Goal: Task Accomplishment & Management: Manage account settings

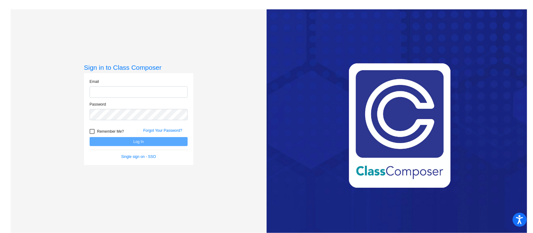
type input "[PERSON_NAME][EMAIL_ADDRESS][PERSON_NAME][DOMAIN_NAME]"
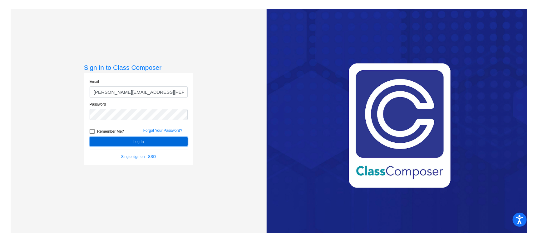
click at [154, 141] on button "Log In" at bounding box center [139, 141] width 98 height 9
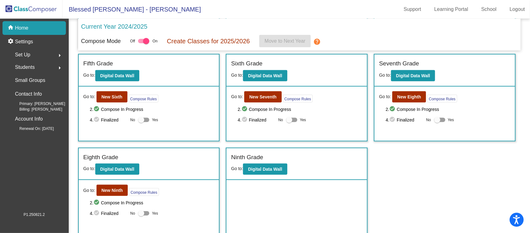
scroll to position [0, 0]
click at [118, 168] on b "Digital Data Wall" at bounding box center [117, 169] width 34 height 5
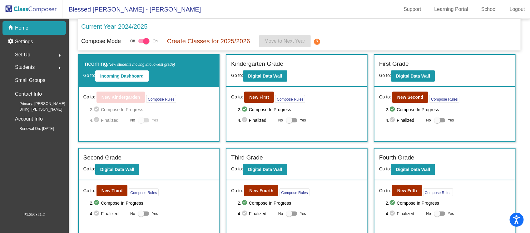
click at [42, 54] on div "Set Up arrow_right" at bounding box center [36, 55] width 60 height 12
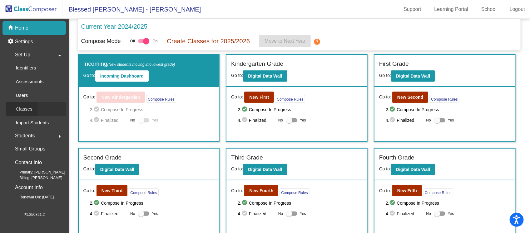
click at [45, 106] on link "Classes" at bounding box center [36, 109] width 60 height 14
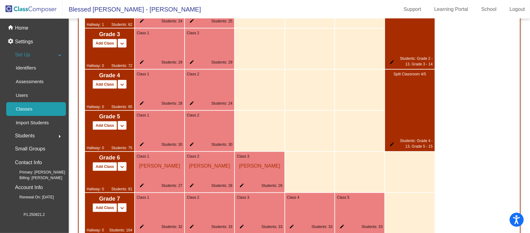
scroll to position [730, 0]
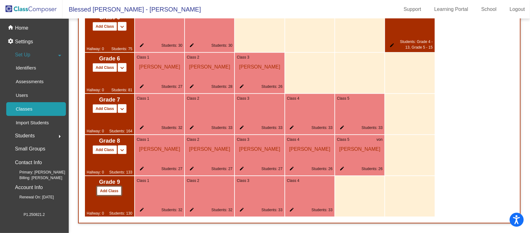
click at [112, 194] on button "Add Class" at bounding box center [109, 191] width 25 height 9
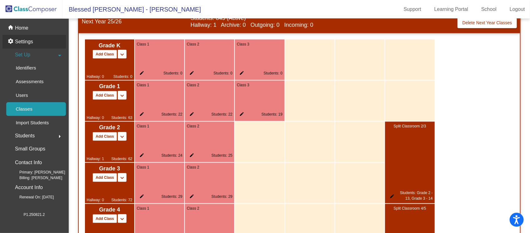
scroll to position [0, 0]
click at [22, 27] on p "Home" at bounding box center [21, 27] width 13 height 7
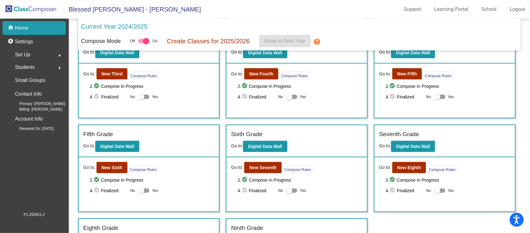
scroll to position [188, 0]
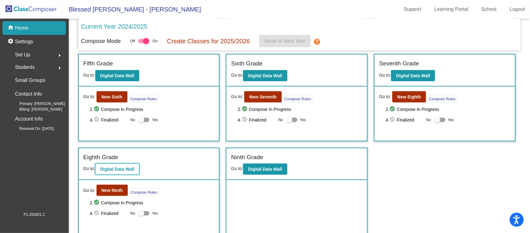
click at [112, 169] on b "Digital Data Wall" at bounding box center [117, 169] width 34 height 5
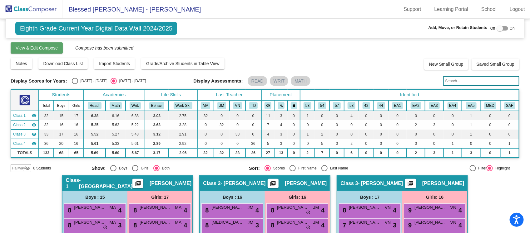
click at [35, 50] on span "View & Edit Compose" at bounding box center [37, 48] width 42 height 5
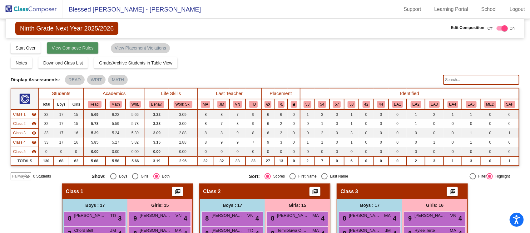
click at [76, 49] on span "View Compose Rules" at bounding box center [73, 48] width 42 height 5
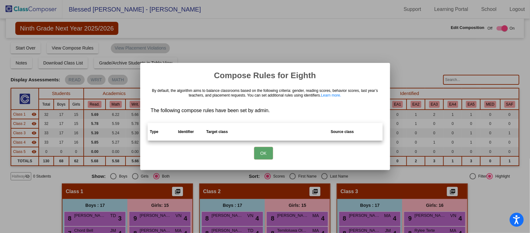
click at [264, 154] on button "OK" at bounding box center [263, 153] width 19 height 12
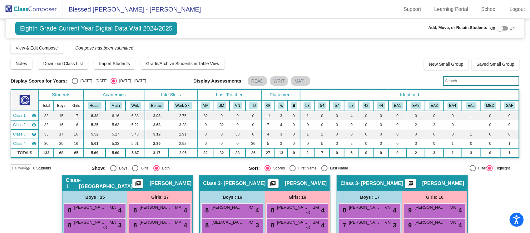
click at [25, 8] on img at bounding box center [31, 9] width 62 height 18
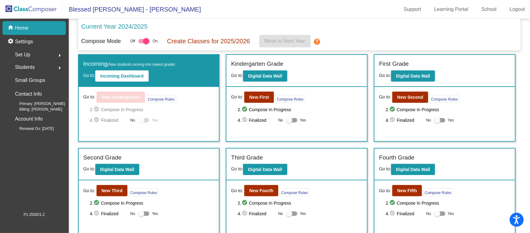
click at [24, 28] on p "Home" at bounding box center [21, 27] width 13 height 7
click at [27, 54] on span "Set Up" at bounding box center [22, 55] width 15 height 9
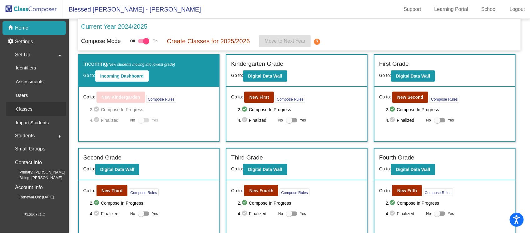
click at [26, 108] on p "Classes" at bounding box center [24, 108] width 17 height 7
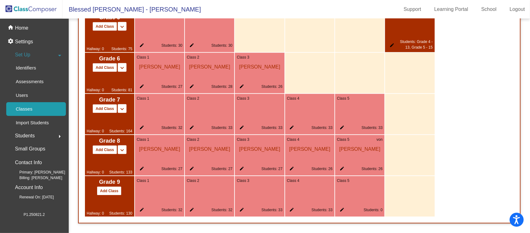
scroll to position [0, 0]
click at [340, 208] on mat-icon "edit" at bounding box center [340, 211] width 7 height 7
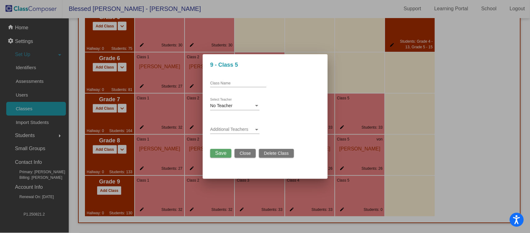
scroll to position [0, 0]
click at [254, 105] on div at bounding box center [257, 106] width 6 height 5
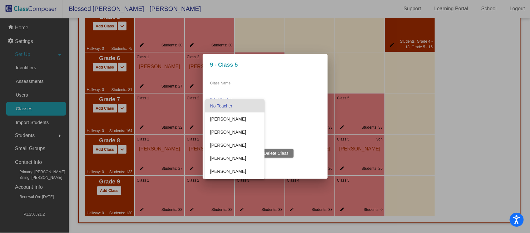
click at [254, 105] on span "No Teacher" at bounding box center [234, 106] width 49 height 13
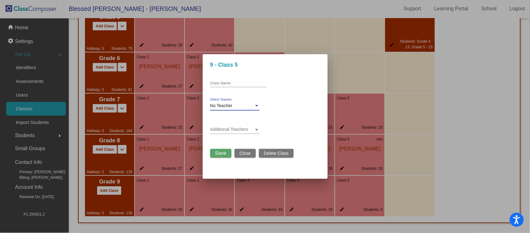
click at [239, 80] on div "Class Name" at bounding box center [238, 82] width 56 height 11
type input "class 5"
click at [222, 154] on span "Save" at bounding box center [220, 153] width 11 height 5
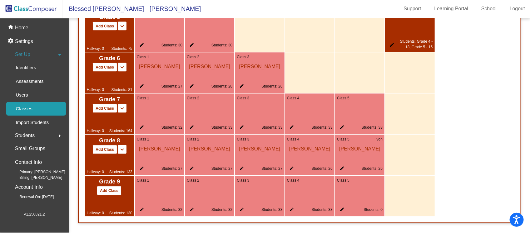
scroll to position [0, 0]
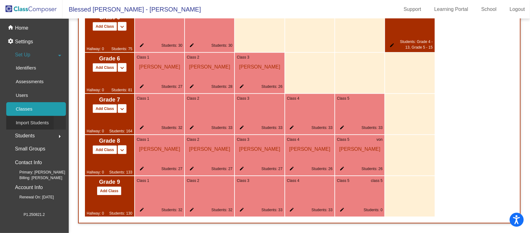
click at [35, 121] on p "Import Students" at bounding box center [32, 122] width 33 height 7
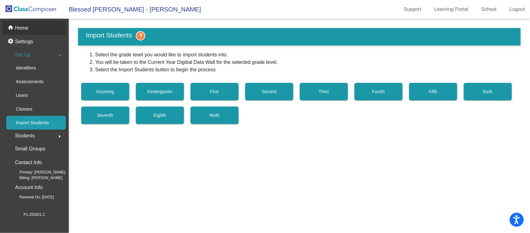
click at [28, 23] on div "home Home" at bounding box center [33, 28] width 63 height 14
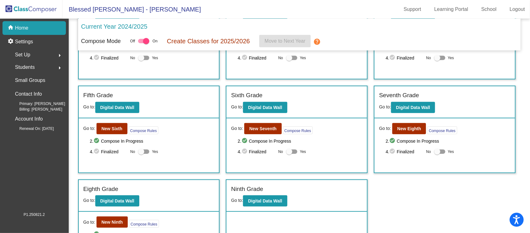
scroll to position [188, 0]
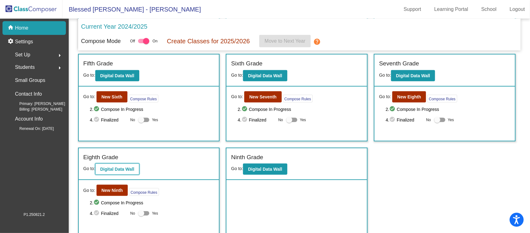
click at [115, 167] on b "Digital Data Wall" at bounding box center [117, 169] width 34 height 5
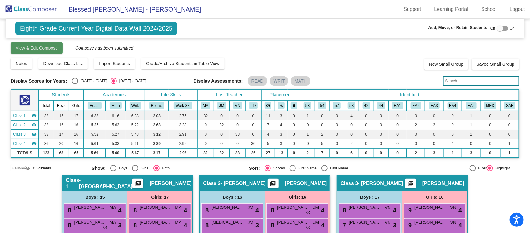
click at [35, 46] on span "View & Edit Compose" at bounding box center [37, 48] width 42 height 5
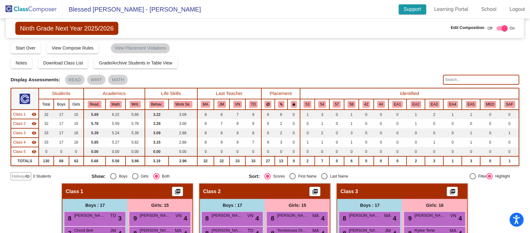
click at [414, 7] on link "Support" at bounding box center [412, 9] width 27 height 10
click at [21, 10] on img at bounding box center [31, 9] width 62 height 18
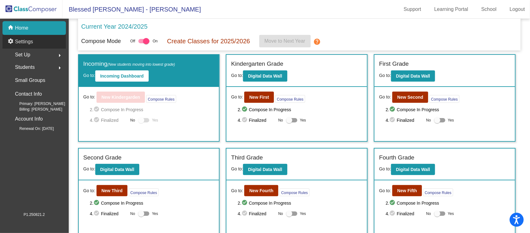
click at [24, 42] on p "Settings" at bounding box center [24, 41] width 18 height 7
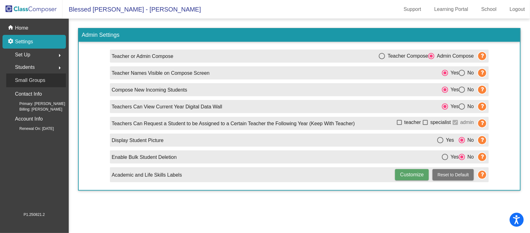
click at [27, 81] on p "Small Groups" at bounding box center [30, 80] width 30 height 9
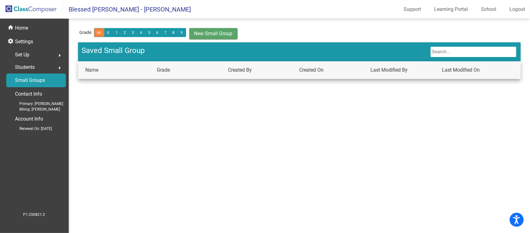
click at [26, 66] on span "Students" at bounding box center [25, 67] width 20 height 9
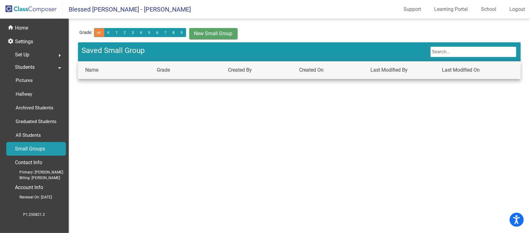
click at [21, 54] on span "Set Up" at bounding box center [22, 55] width 14 height 9
click at [32, 110] on div "Classes" at bounding box center [21, 109] width 31 height 14
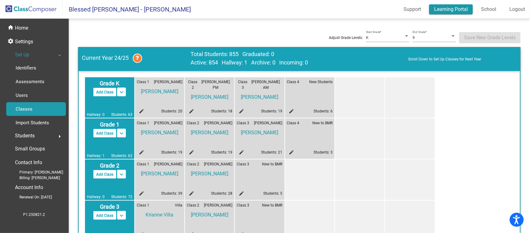
click at [458, 9] on link "Learning Portal" at bounding box center [451, 9] width 44 height 10
click at [21, 94] on p "Users" at bounding box center [22, 95] width 12 height 7
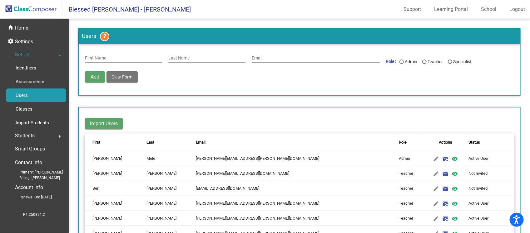
scroll to position [39, 0]
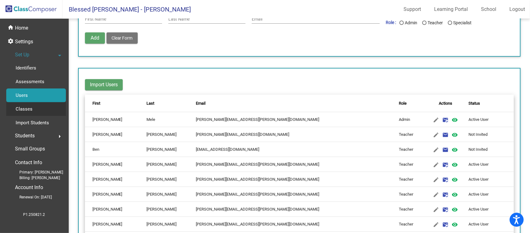
click at [28, 108] on p "Classes" at bounding box center [24, 108] width 17 height 7
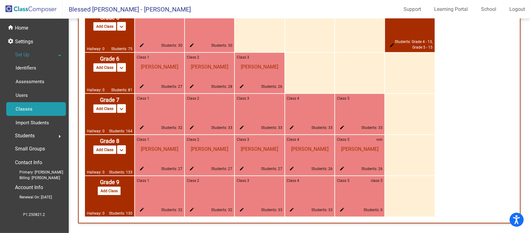
scroll to position [0, 0]
click at [342, 208] on mat-icon "edit" at bounding box center [340, 211] width 7 height 7
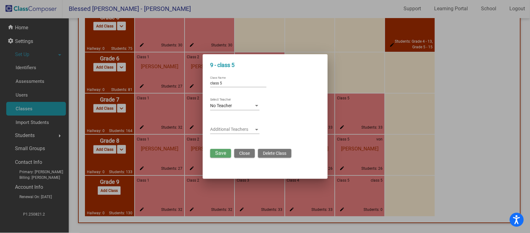
scroll to position [0, 0]
click at [236, 105] on div "No Teacher" at bounding box center [232, 106] width 44 height 5
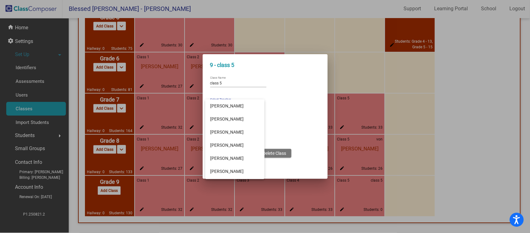
scroll to position [92, 0]
click at [239, 131] on span "[PERSON_NAME]" at bounding box center [234, 131] width 49 height 13
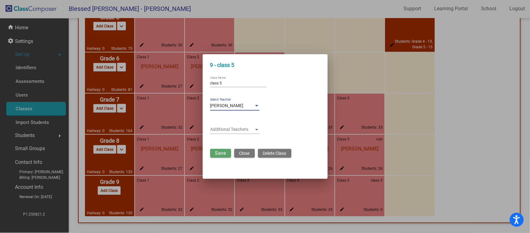
click at [239, 106] on span "[PERSON_NAME]" at bounding box center [226, 105] width 33 height 5
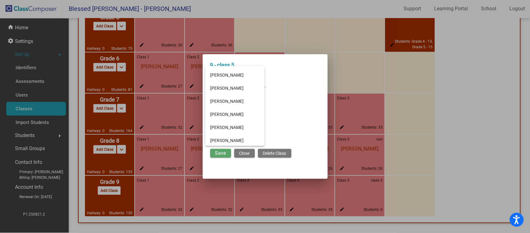
scroll to position [273, 0]
click at [229, 99] on span "[PERSON_NAME]" at bounding box center [234, 101] width 49 height 13
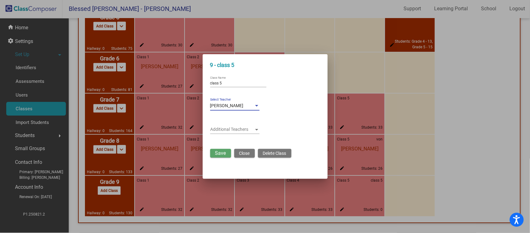
click at [221, 155] on span "Save" at bounding box center [220, 153] width 11 height 6
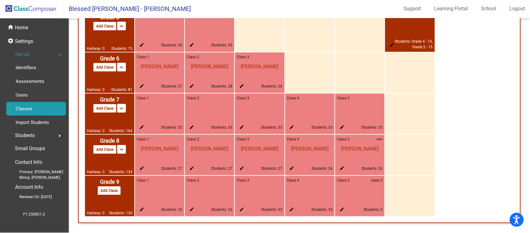
scroll to position [0, 0]
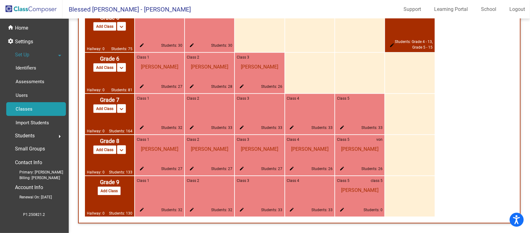
click at [32, 133] on span "Students" at bounding box center [25, 136] width 20 height 9
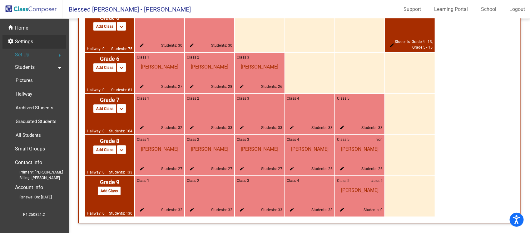
click at [35, 42] on div "settings Settings" at bounding box center [33, 42] width 63 height 14
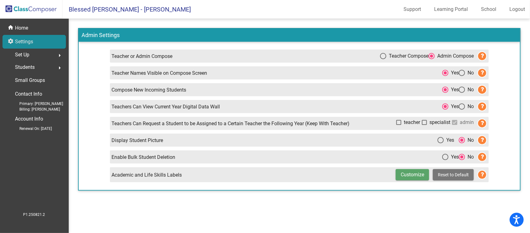
click at [22, 40] on p "Settings" at bounding box center [24, 41] width 18 height 7
click at [30, 54] on div "Set Up arrow_right" at bounding box center [36, 55] width 60 height 12
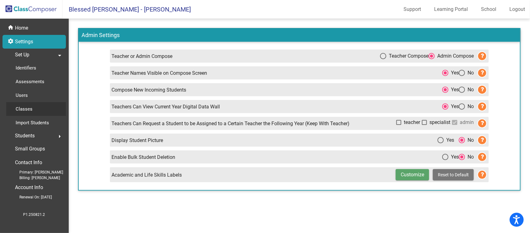
click at [27, 108] on p "Classes" at bounding box center [24, 108] width 17 height 7
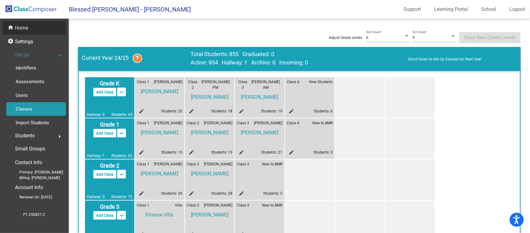
click at [23, 29] on p "Home" at bounding box center [21, 27] width 13 height 7
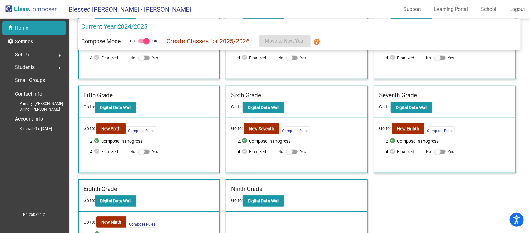
scroll to position [188, 0]
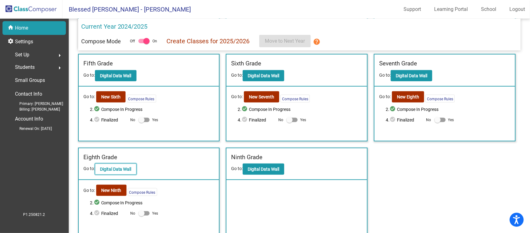
click at [105, 167] on b "Digital Data Wall" at bounding box center [116, 169] width 32 height 5
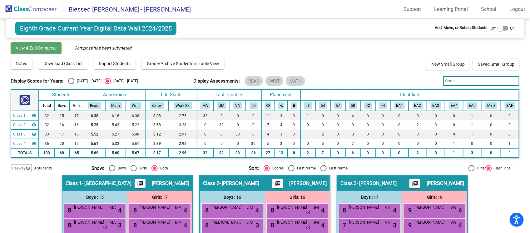
click at [40, 44] on button "View & Edit Compose" at bounding box center [36, 47] width 51 height 11
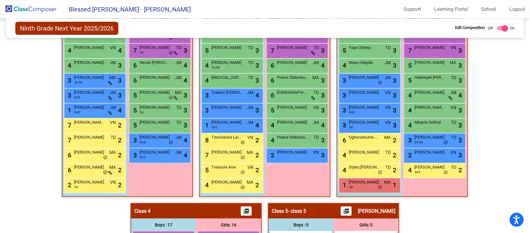
scroll to position [351, 0]
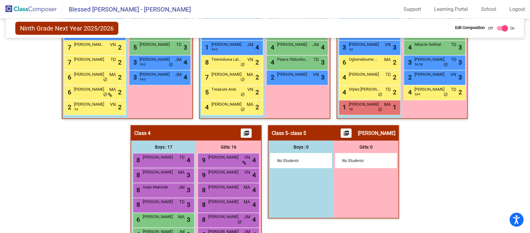
click at [335, 135] on div "Class 5 - class 5 picture_as_pdf [PERSON_NAME]" at bounding box center [333, 133] width 130 height 15
click at [41, 9] on img at bounding box center [31, 9] width 62 height 18
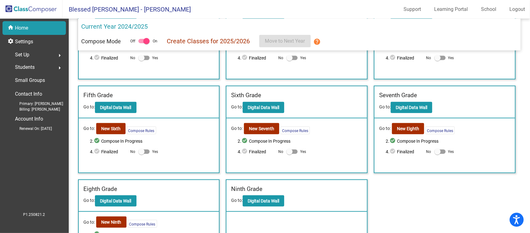
scroll to position [188, 0]
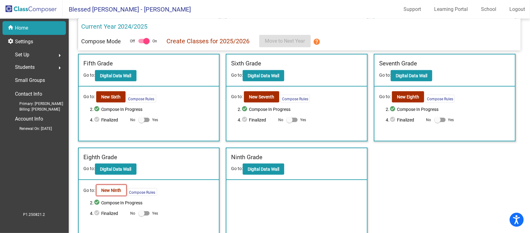
click at [111, 188] on b "New Ninth" at bounding box center [111, 190] width 20 height 5
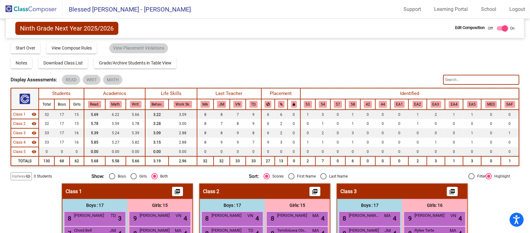
click at [22, 6] on img at bounding box center [31, 9] width 62 height 18
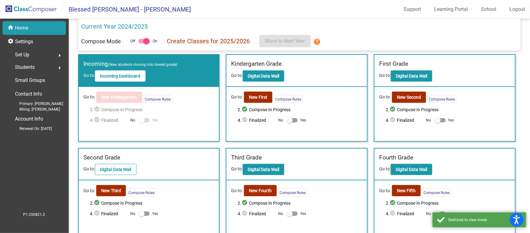
scroll to position [188, 0]
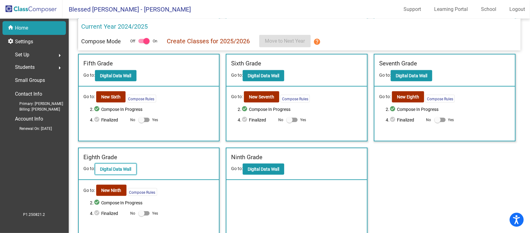
click at [113, 168] on b "Digital Data Wall" at bounding box center [116, 169] width 32 height 5
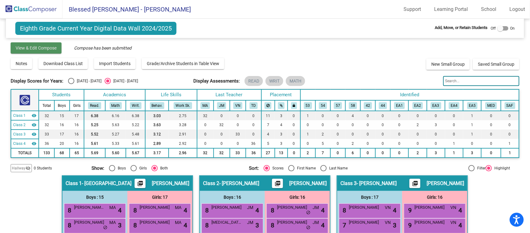
click at [37, 46] on span "View & Edit Compose" at bounding box center [36, 48] width 41 height 5
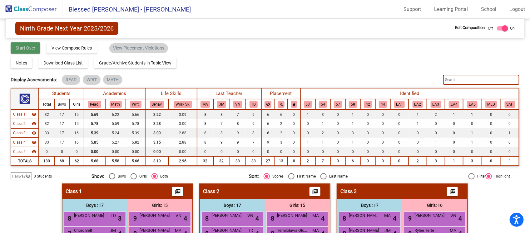
click at [24, 48] on span "Start Over" at bounding box center [26, 48] width 20 height 5
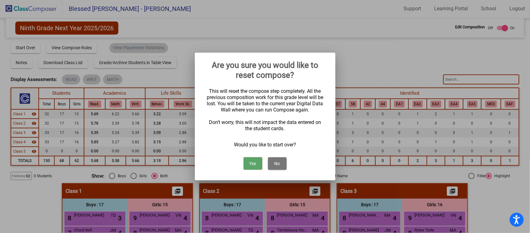
click at [253, 163] on button "Yes" at bounding box center [252, 164] width 19 height 12
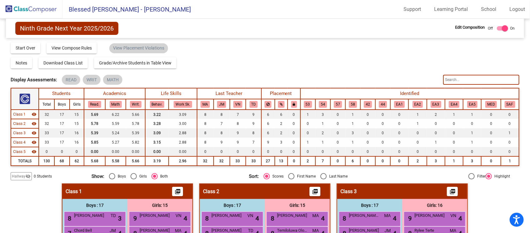
scroll to position [0, 0]
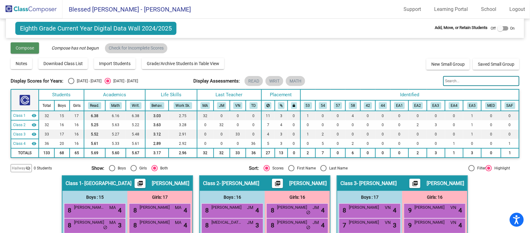
click at [19, 44] on button "Compose" at bounding box center [25, 47] width 28 height 11
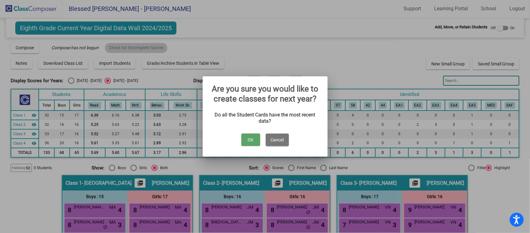
click at [248, 139] on button "OK" at bounding box center [250, 140] width 19 height 12
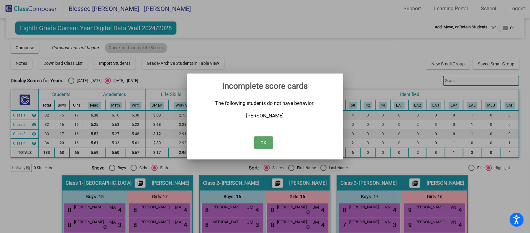
click at [262, 142] on button "OK" at bounding box center [263, 143] width 19 height 12
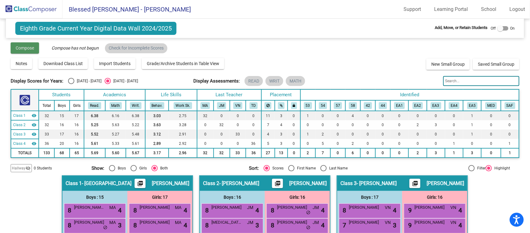
click at [27, 47] on span "Compose" at bounding box center [25, 48] width 18 height 5
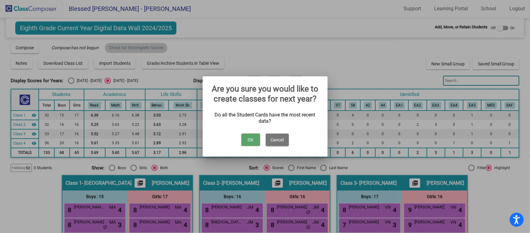
click at [248, 142] on button "OK" at bounding box center [250, 140] width 19 height 12
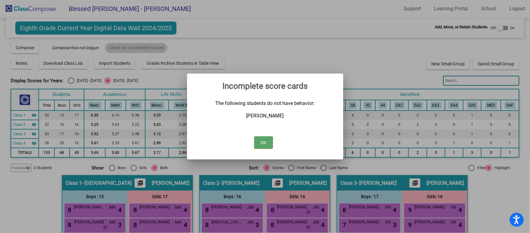
click at [260, 143] on button "OK" at bounding box center [263, 143] width 19 height 12
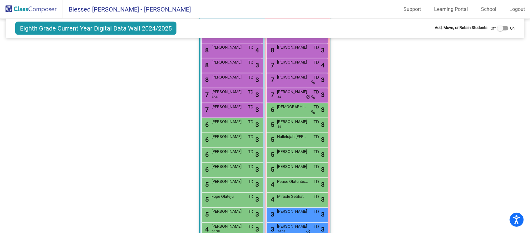
scroll to position [571, 0]
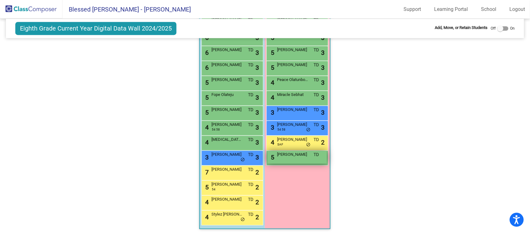
click at [294, 157] on div "5 [PERSON_NAME] TD lock do_not_disturb_alt" at bounding box center [297, 157] width 60 height 13
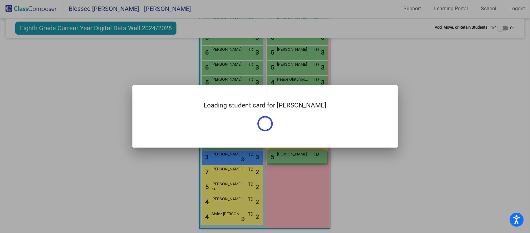
scroll to position [0, 0]
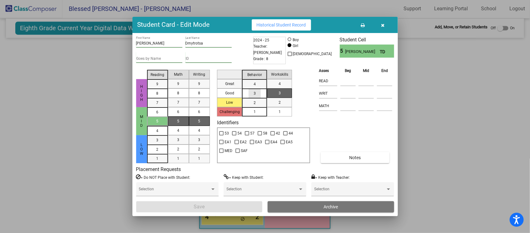
click at [252, 94] on div "3" at bounding box center [254, 93] width 12 height 9
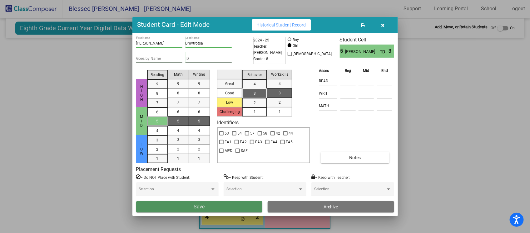
click at [218, 208] on button "Save" at bounding box center [199, 207] width 126 height 11
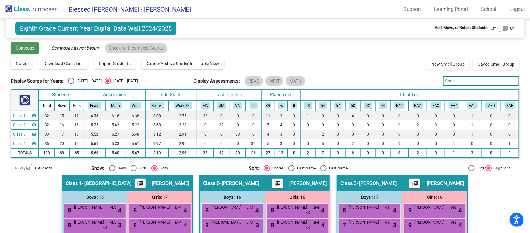
click at [27, 50] on span "Compose" at bounding box center [25, 48] width 18 height 5
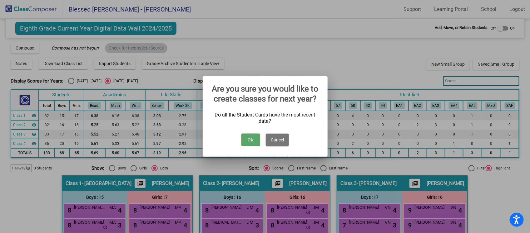
click at [252, 141] on button "OK" at bounding box center [250, 140] width 19 height 12
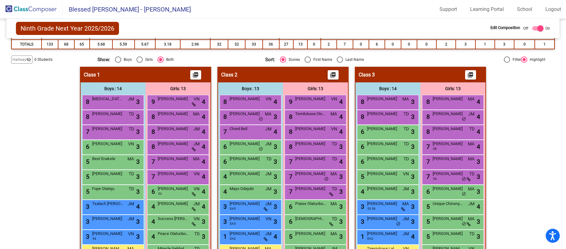
scroll to position [117, 0]
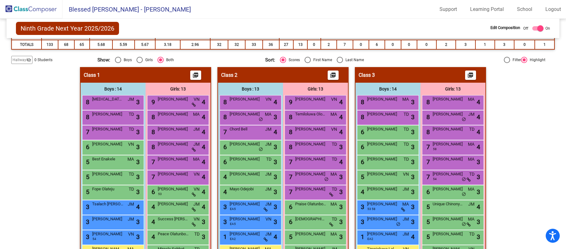
drag, startPoint x: 498, startPoint y: 2, endPoint x: 336, endPoint y: 8, distance: 161.5
click at [337, 7] on mat-toolbar "Blessed [PERSON_NAME] - [PERSON_NAME] Support Learning Portal School Logout" at bounding box center [283, 9] width 566 height 19
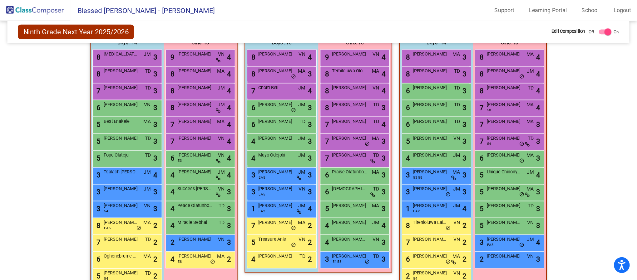
scroll to position [168, 0]
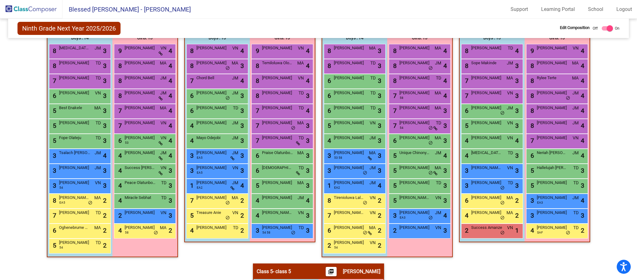
drag, startPoint x: 545, startPoint y: 0, endPoint x: 14, endPoint y: 126, distance: 545.4
click at [14, 126] on div "Hallway - Hallway Class picture_as_pdf Add Student First Name Last Name Student…" at bounding box center [318, 264] width 611 height 496
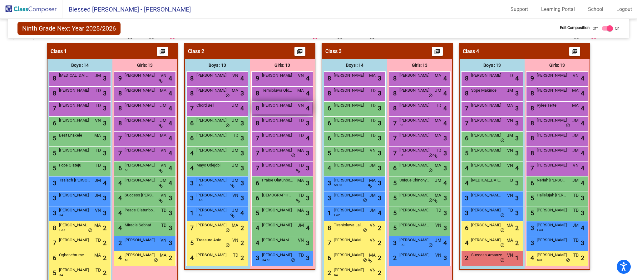
scroll to position [187, 0]
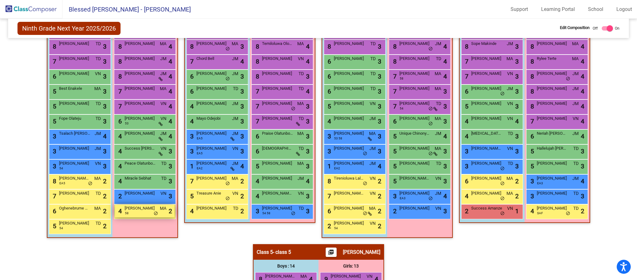
click at [148, 212] on div "4 [PERSON_NAME] 58 MA lock do_not_disturb_alt 2" at bounding box center [145, 211] width 60 height 13
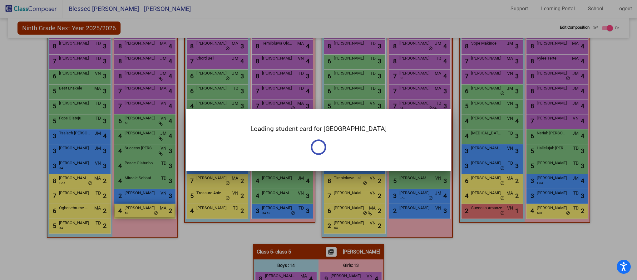
scroll to position [0, 0]
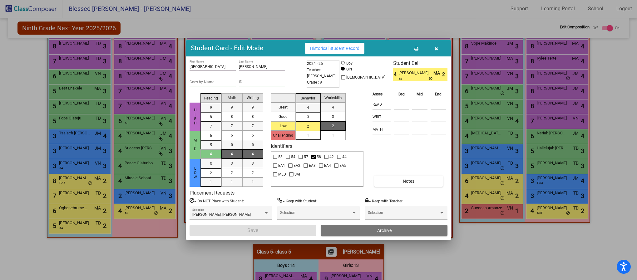
click at [434, 50] on icon "button" at bounding box center [435, 49] width 3 height 4
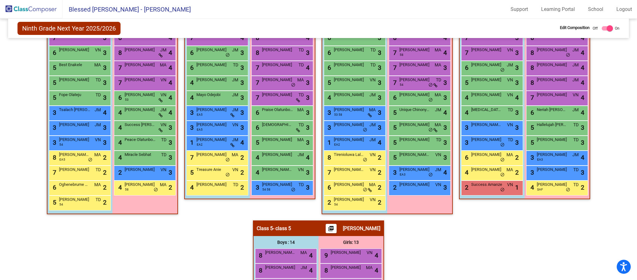
scroll to position [164, 0]
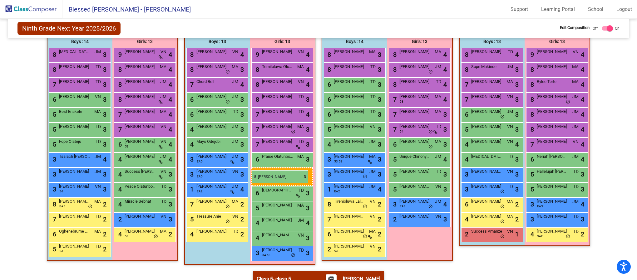
drag, startPoint x: 417, startPoint y: 174, endPoint x: 252, endPoint y: 170, distance: 164.8
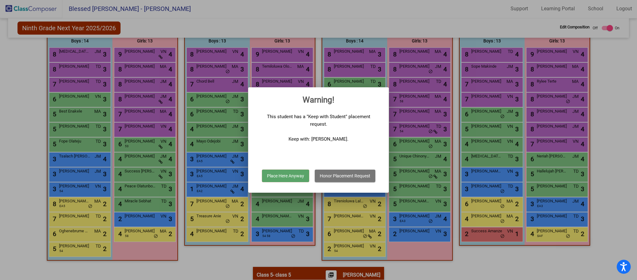
click at [365, 178] on button "Honor Placement Request" at bounding box center [345, 176] width 61 height 12
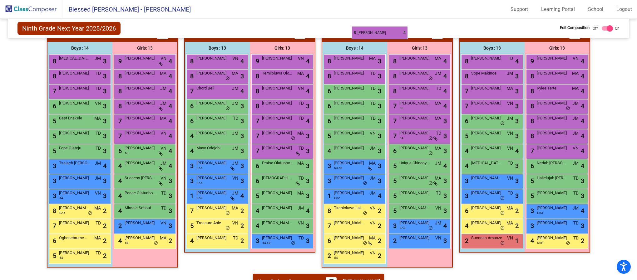
scroll to position [156, 0]
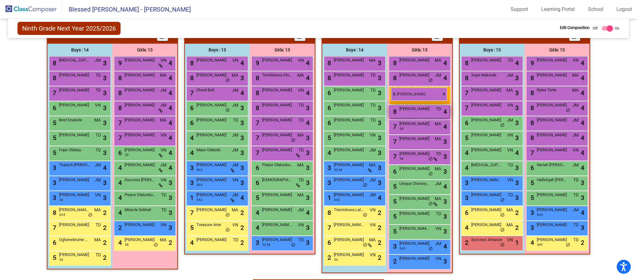
drag, startPoint x: 346, startPoint y: 132, endPoint x: 391, endPoint y: 87, distance: 63.6
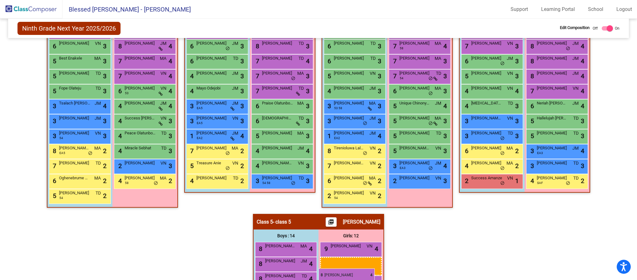
scroll to position [218, 0]
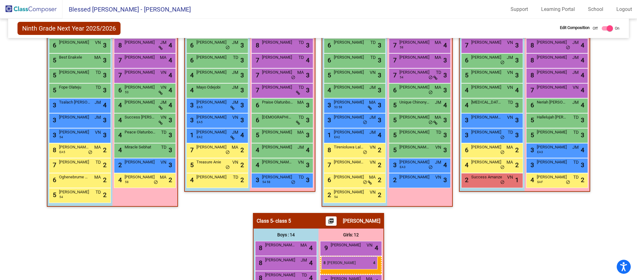
drag, startPoint x: 429, startPoint y: 63, endPoint x: 321, endPoint y: 255, distance: 220.1
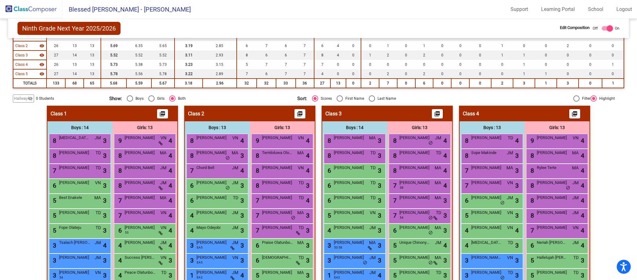
scroll to position [172, 0]
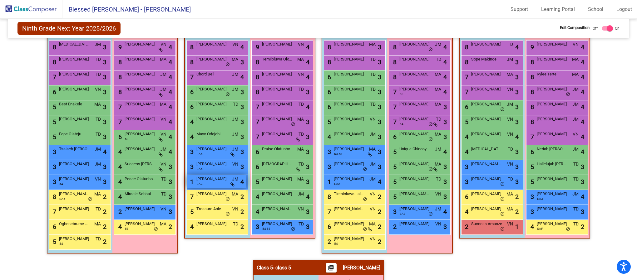
click at [206, 184] on div "1 Jincheng Yue EA2 JM lock do_not_disturb_alt 4" at bounding box center [217, 181] width 60 height 13
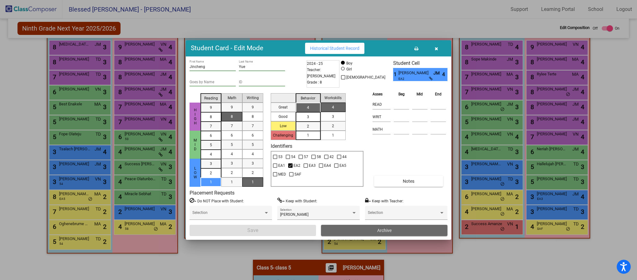
click at [393, 231] on button "Archive" at bounding box center [384, 230] width 126 height 11
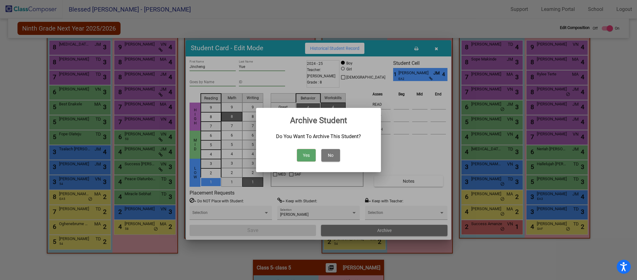
click at [305, 156] on button "Yes" at bounding box center [306, 155] width 19 height 12
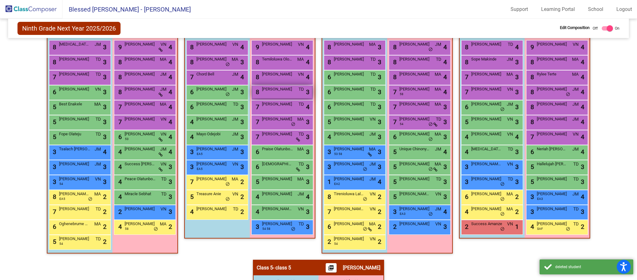
scroll to position [78, 0]
